Goal: Task Accomplishment & Management: Use online tool/utility

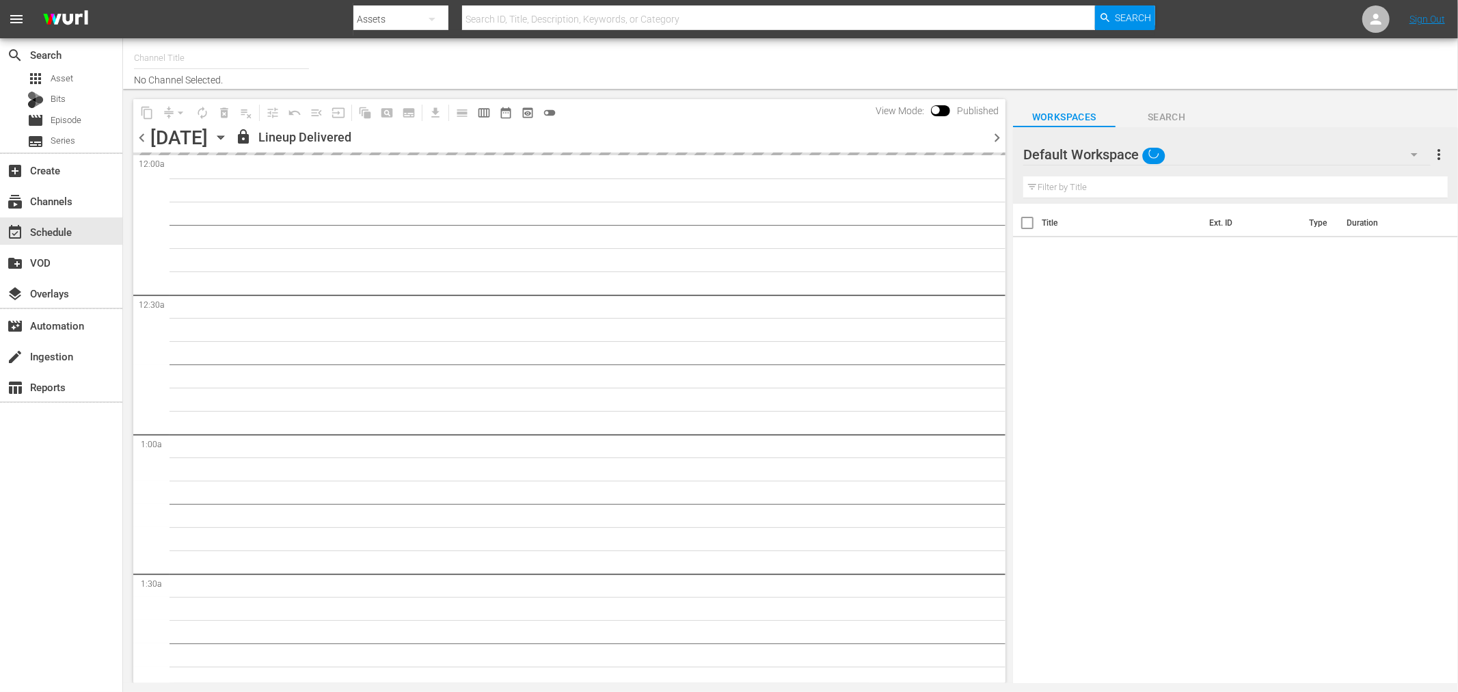
type input "Royalworld NL (1712)"
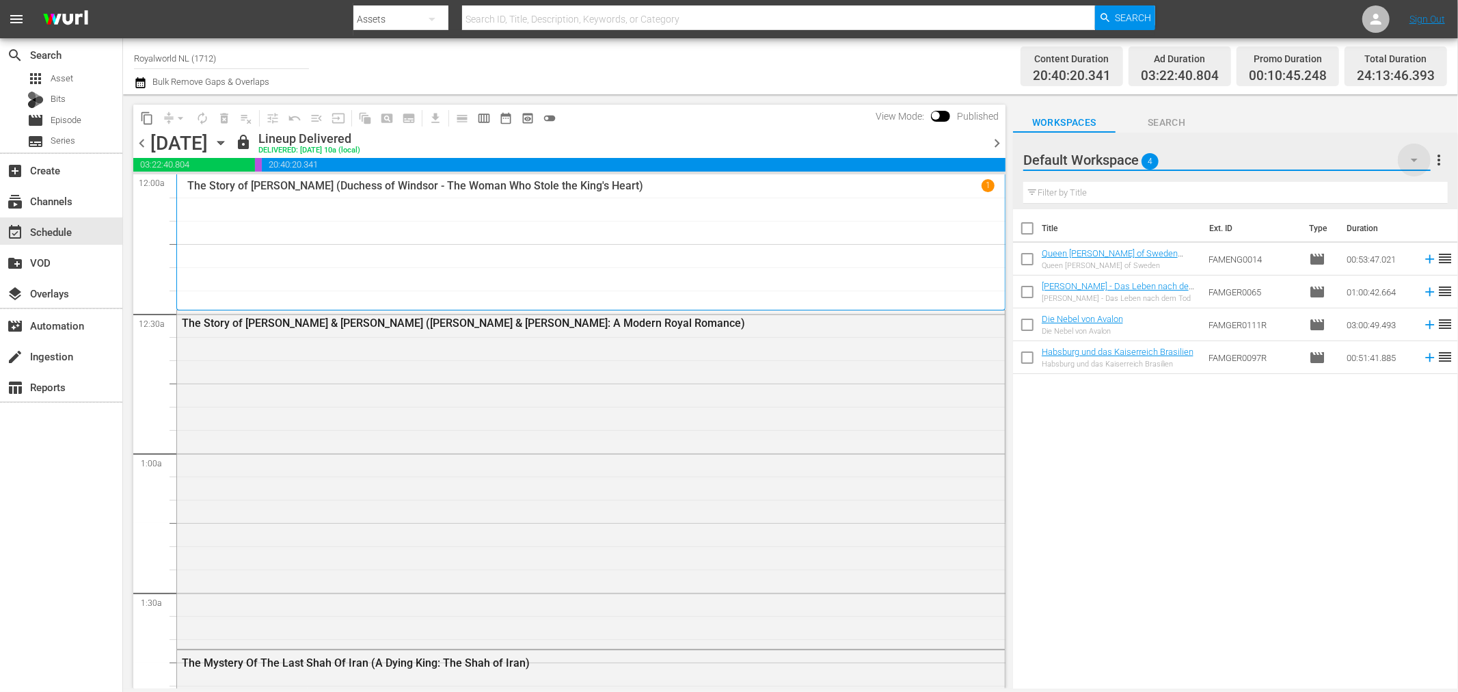
click at [1406, 158] on icon "button" at bounding box center [1414, 160] width 16 height 16
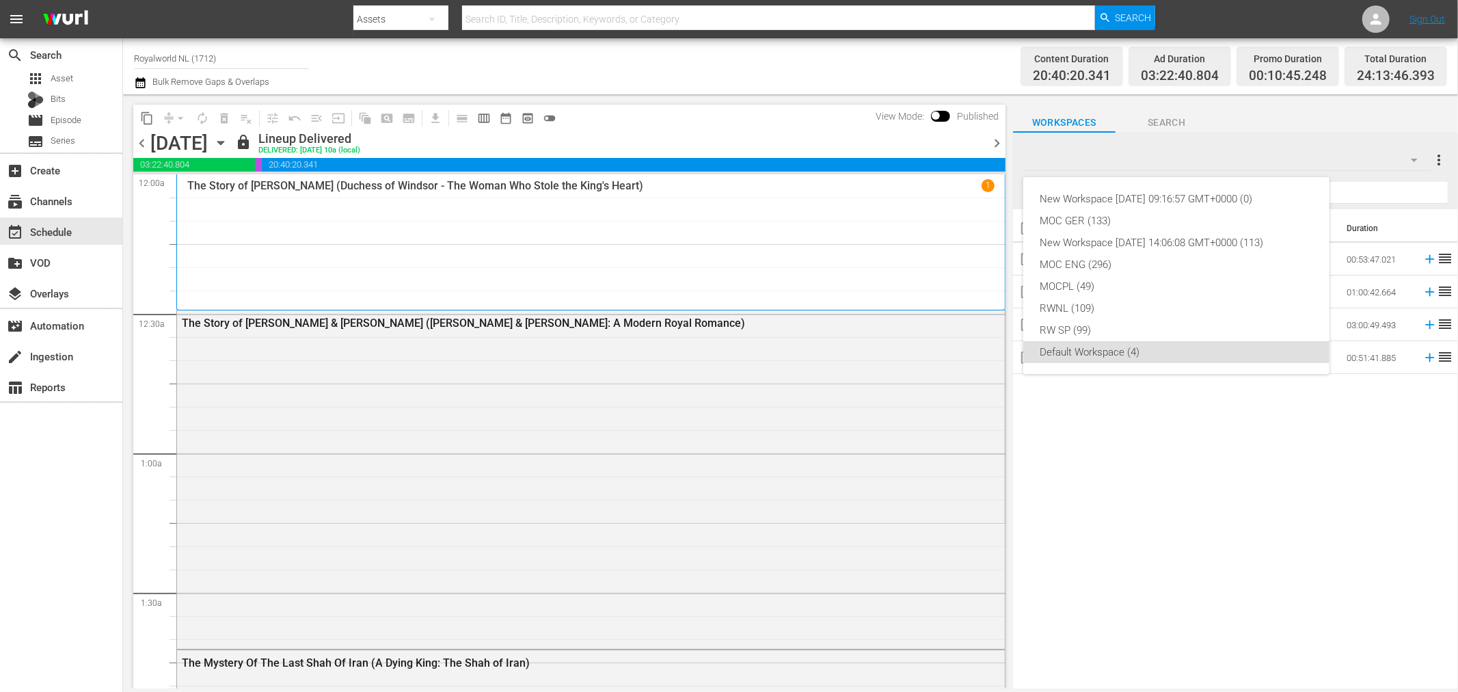
click at [1277, 137] on div "New Workspace [DATE] 09:16:57 GMT+0000 (0) MOC GER (133) New Workspace [DATE] 1…" at bounding box center [729, 346] width 1458 height 692
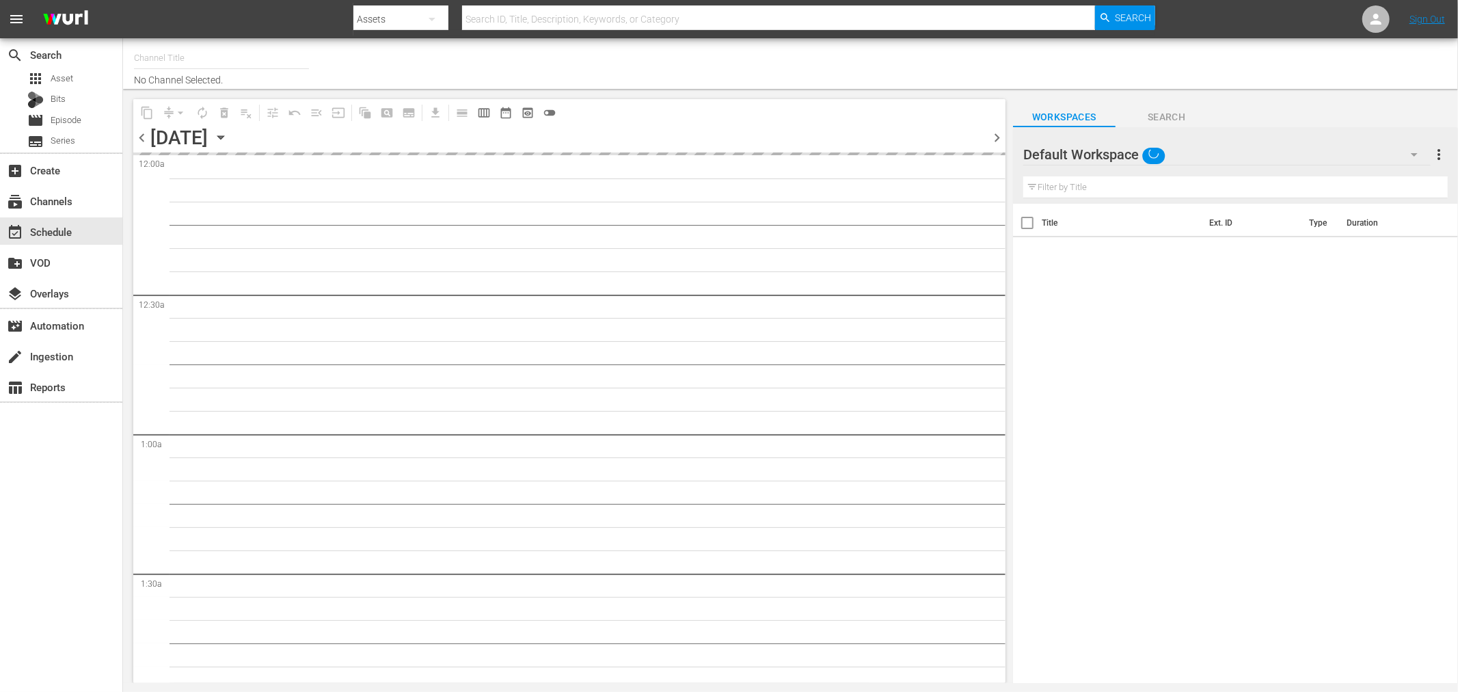
type input "Royalworld NL (1712)"
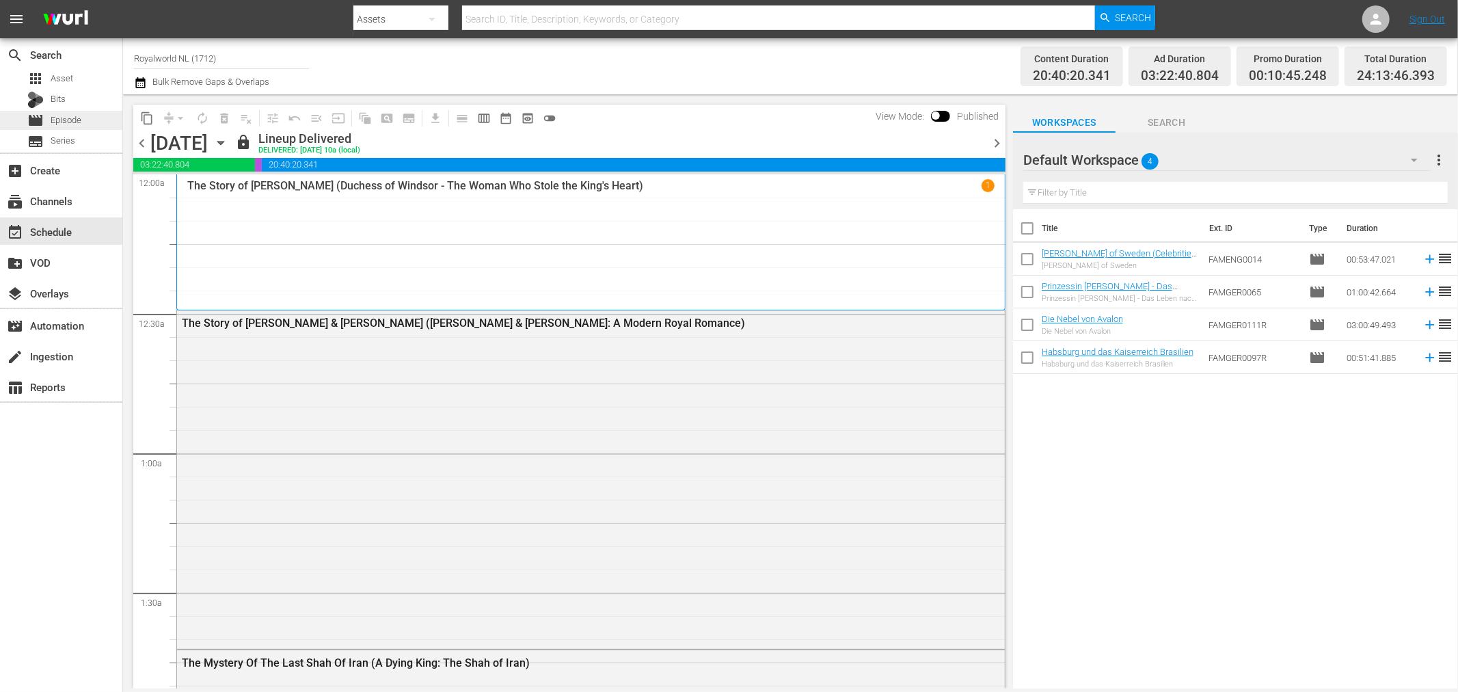
click at [45, 115] on div "movie Episode" at bounding box center [54, 120] width 54 height 19
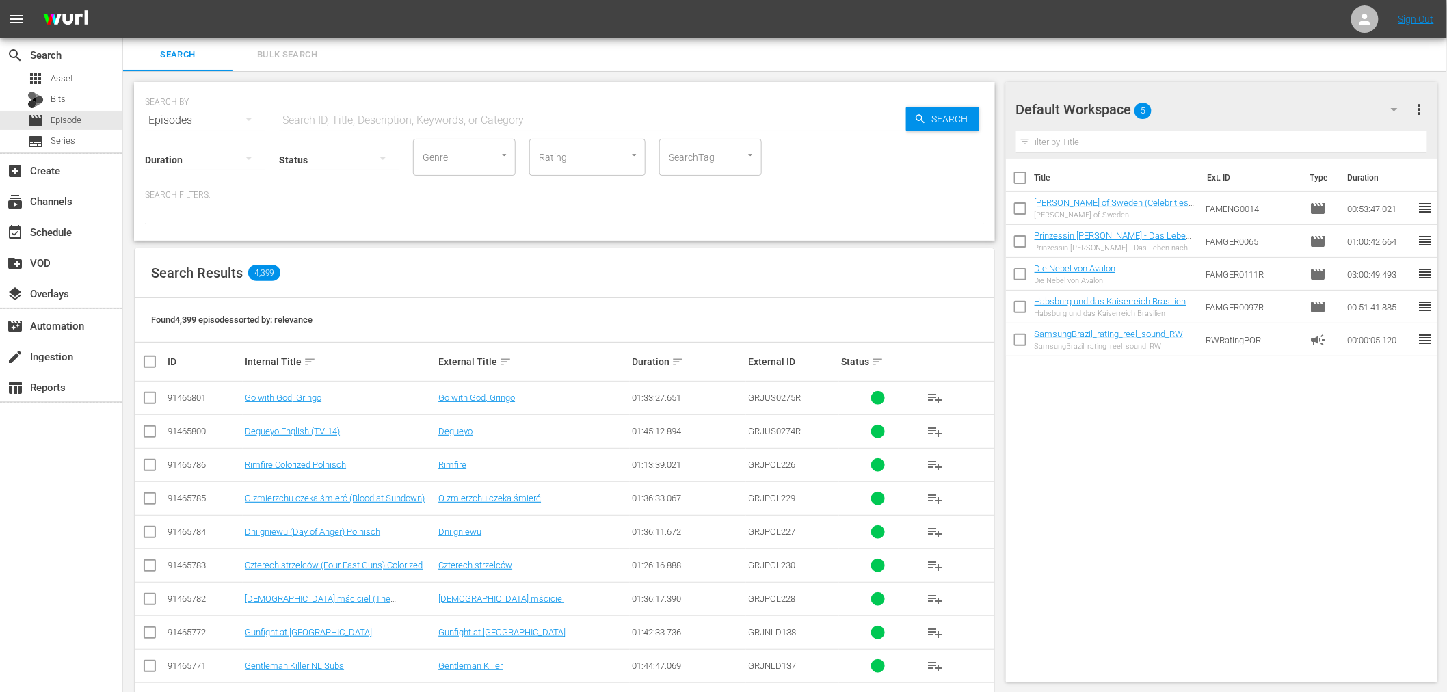
click at [360, 118] on input "text" at bounding box center [592, 120] width 627 height 33
paste input "The Rich, the Poor and the Trash"
type input "The Rich, the Poor and the Trash"
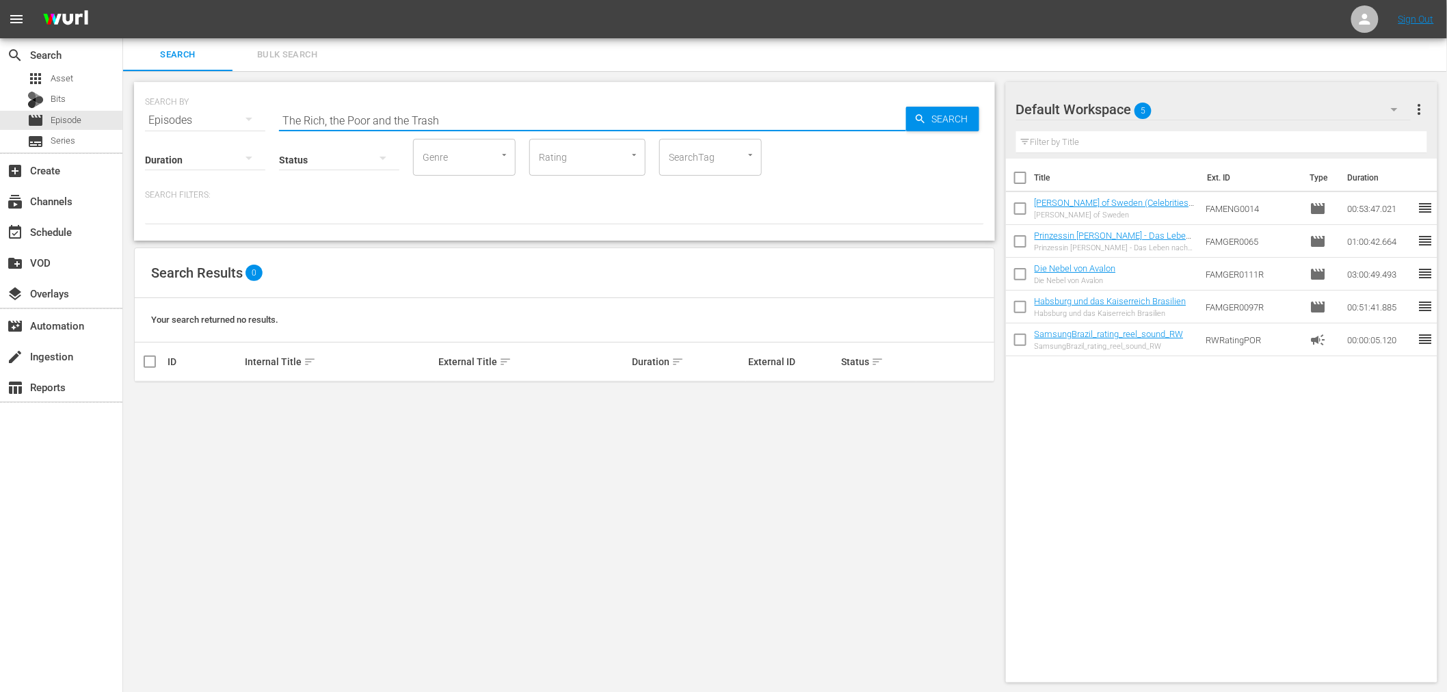
click at [467, 117] on input "The Rich, the Poor and the Trash" at bounding box center [592, 120] width 627 height 33
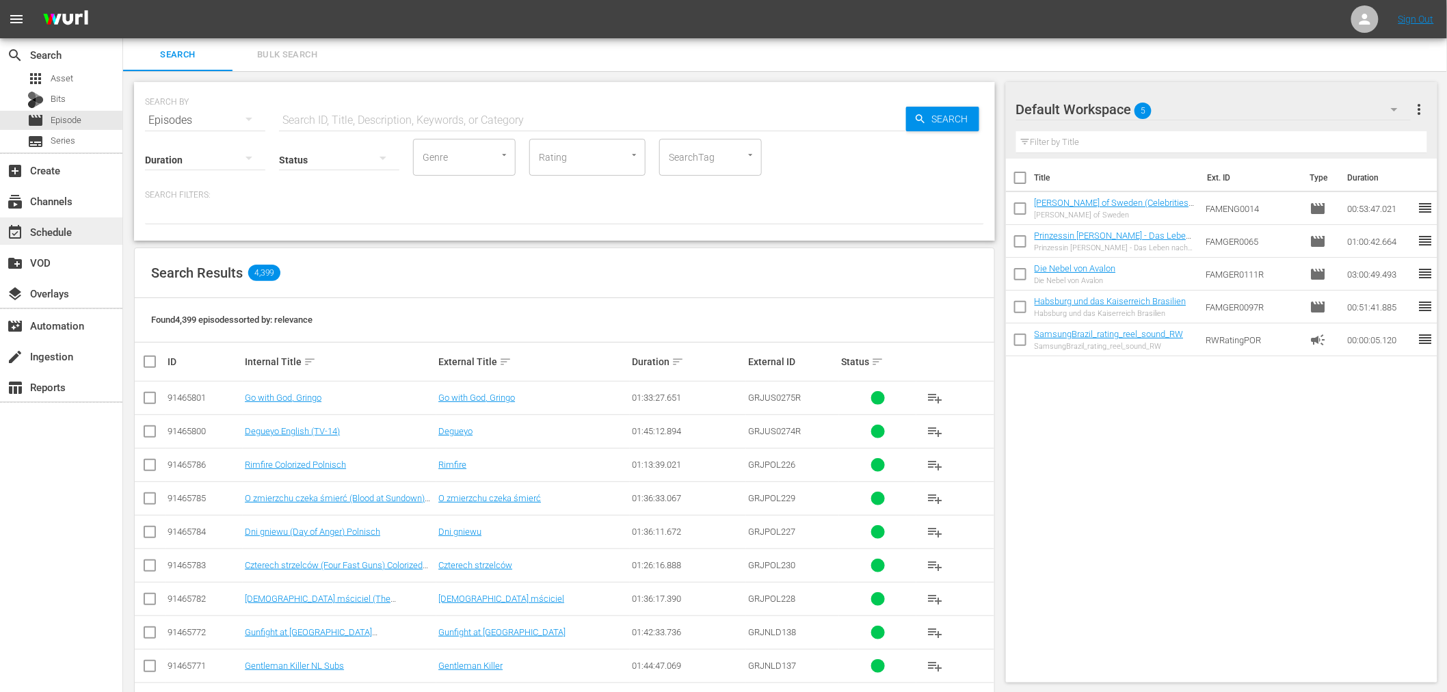
click at [44, 219] on div "event_available Schedule" at bounding box center [61, 230] width 122 height 27
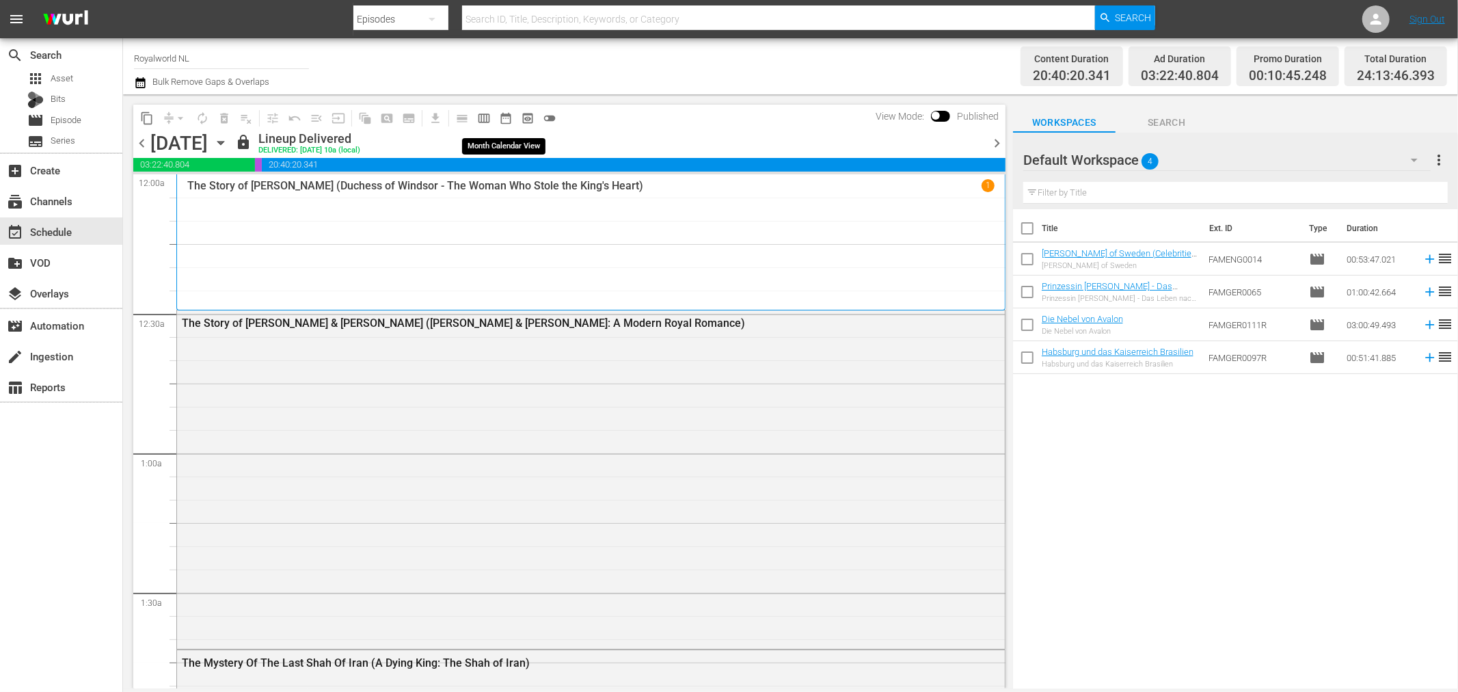
click at [499, 120] on span "date_range_outlined" at bounding box center [506, 118] width 14 height 14
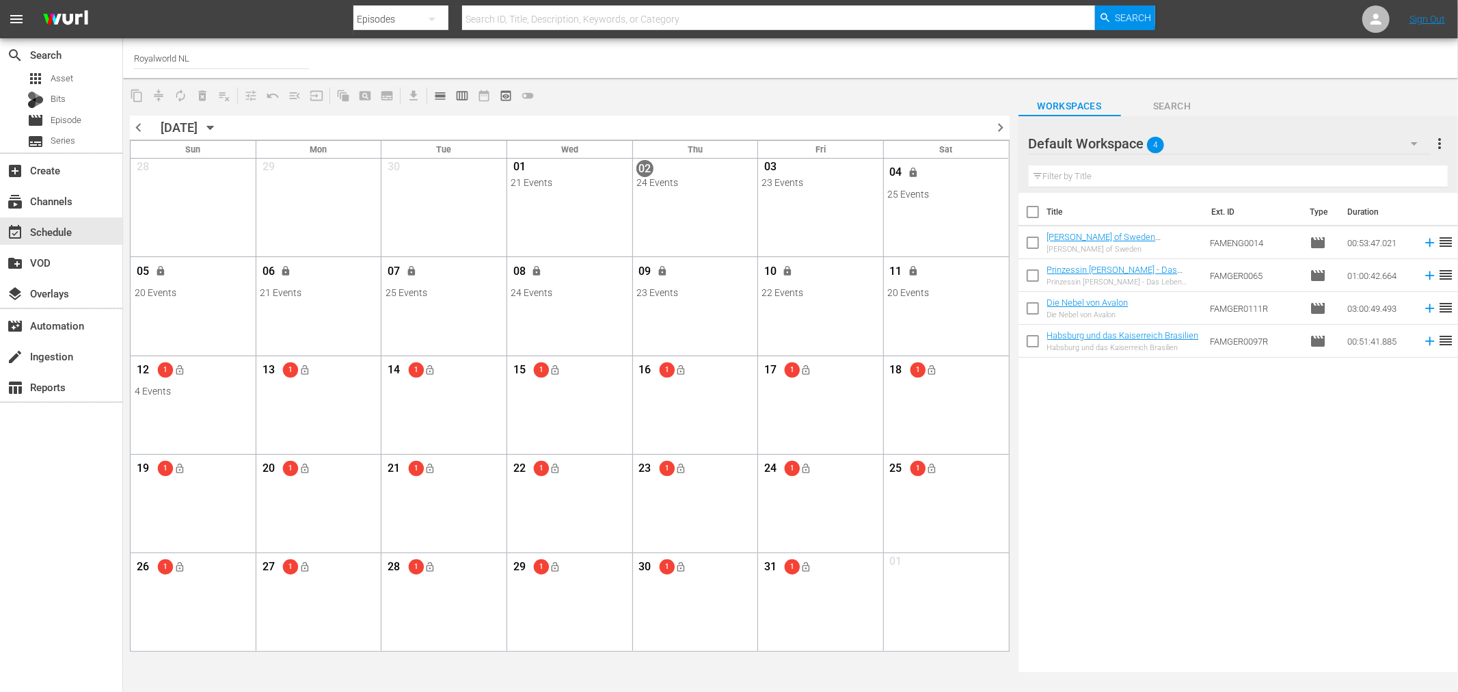
click at [227, 53] on input "Royalworld NL" at bounding box center [221, 58] width 175 height 33
drag, startPoint x: 1279, startPoint y: 356, endPoint x: 1036, endPoint y: 468, distance: 267.1
